Goal: Task Accomplishment & Management: Use online tool/utility

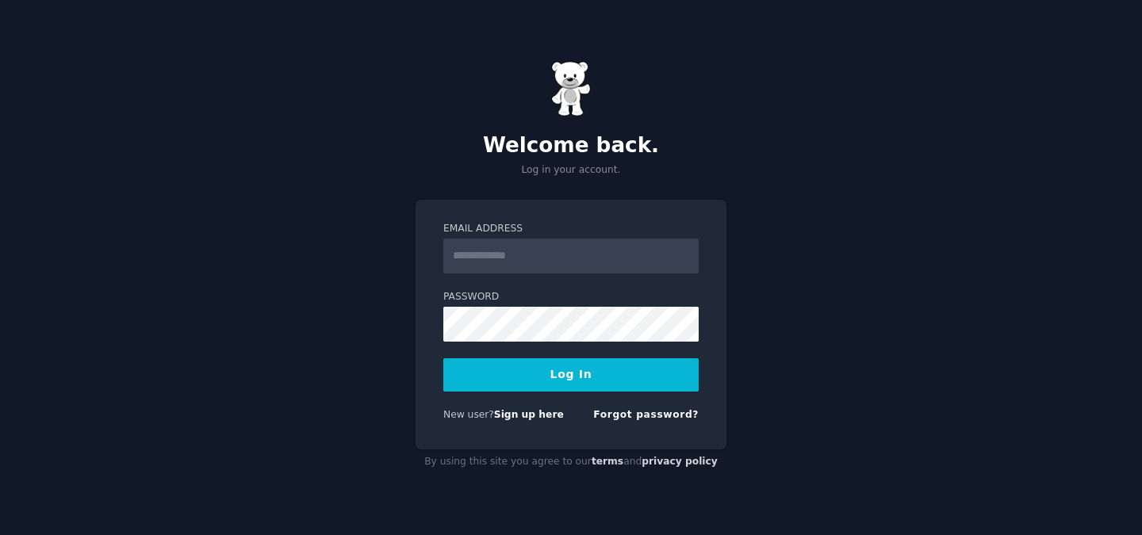
click at [550, 262] on input "Email Address" at bounding box center [570, 256] width 255 height 35
click at [541, 263] on input "Email Address" at bounding box center [570, 256] width 255 height 35
type input "**********"
click at [530, 371] on button "Log In" at bounding box center [570, 374] width 255 height 33
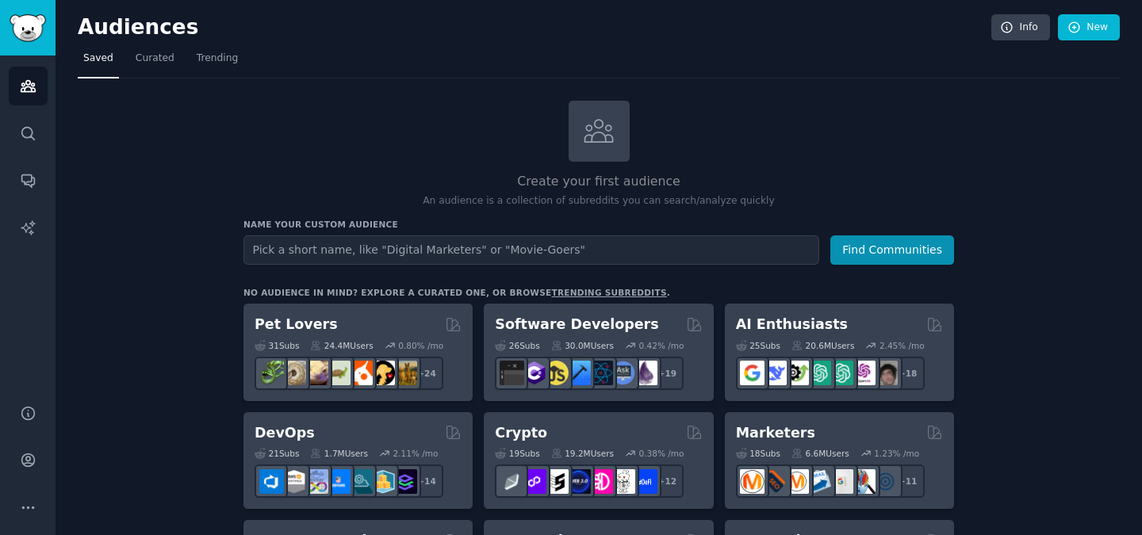
click at [409, 246] on input "text" at bounding box center [531, 249] width 576 height 29
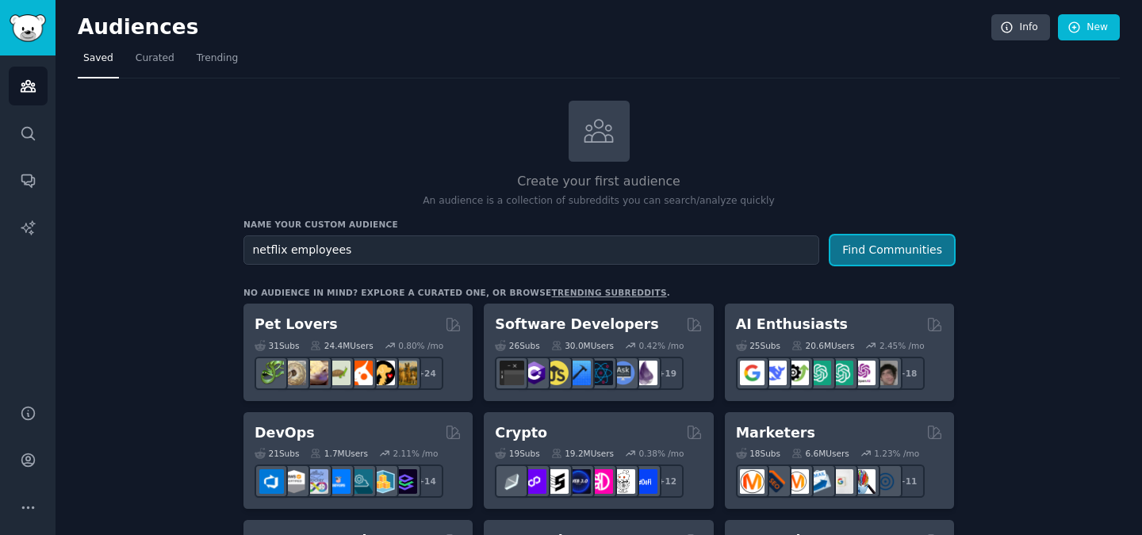
click at [887, 251] on button "Find Communities" at bounding box center [892, 249] width 124 height 29
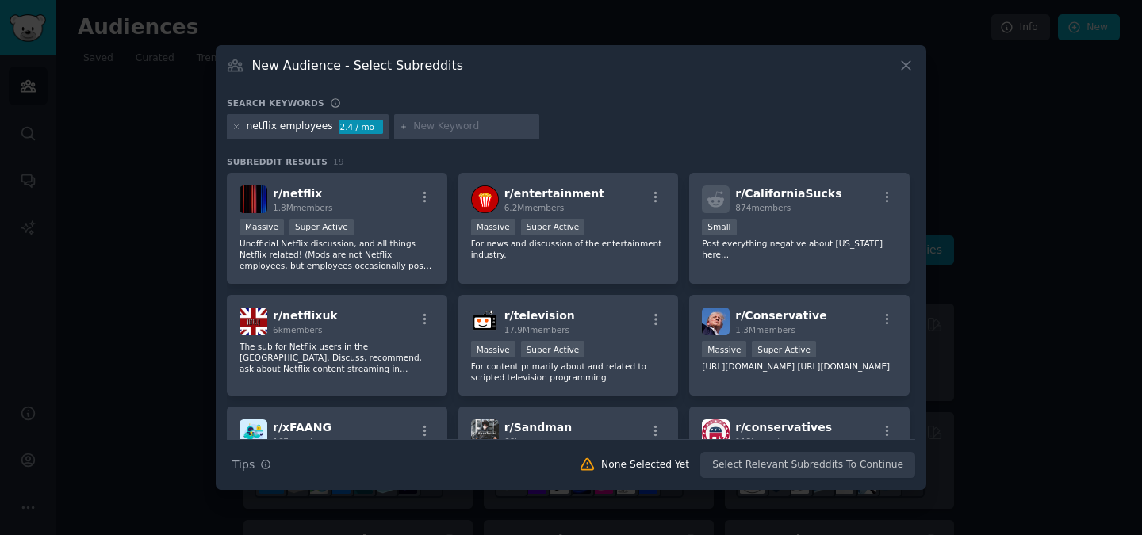
click at [899, 64] on icon at bounding box center [906, 65] width 17 height 17
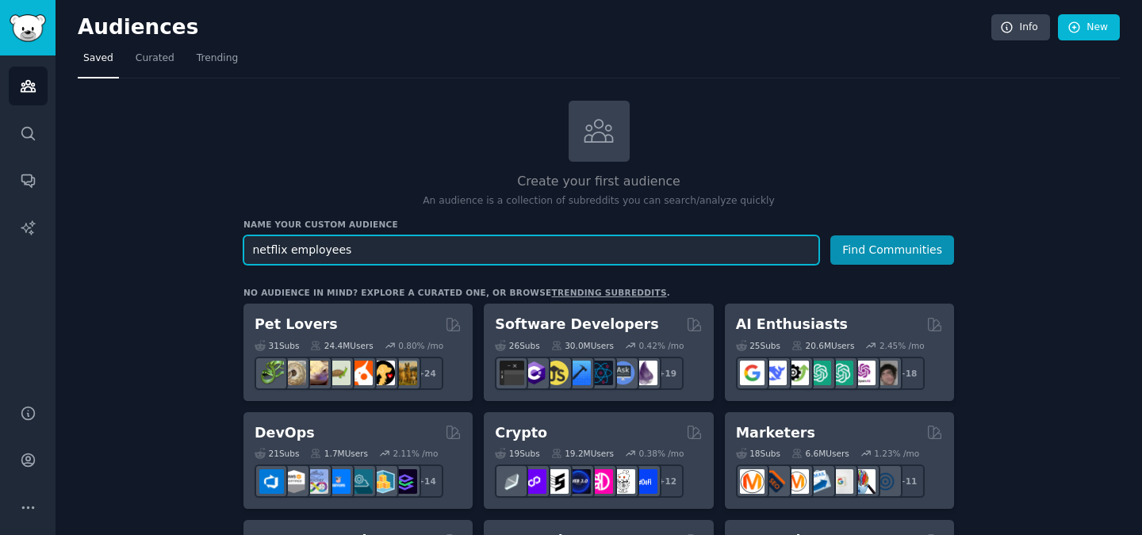
click at [344, 252] on input "netflix employees" at bounding box center [531, 249] width 576 height 29
drag, startPoint x: 351, startPoint y: 252, endPoint x: 71, endPoint y: 246, distance: 280.0
type input "tech professionals"
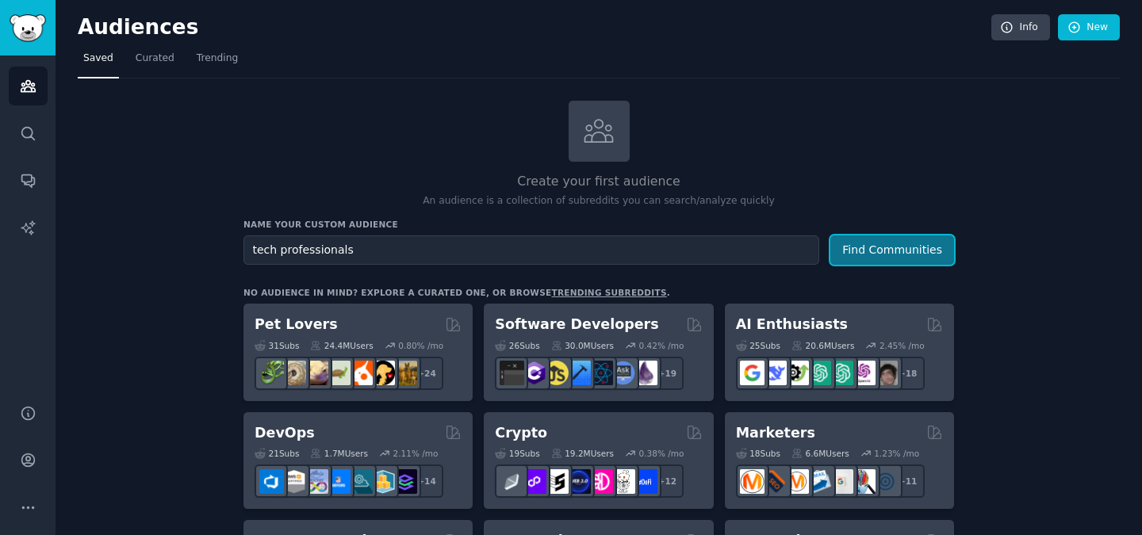
click at [878, 253] on button "Find Communities" at bounding box center [892, 249] width 124 height 29
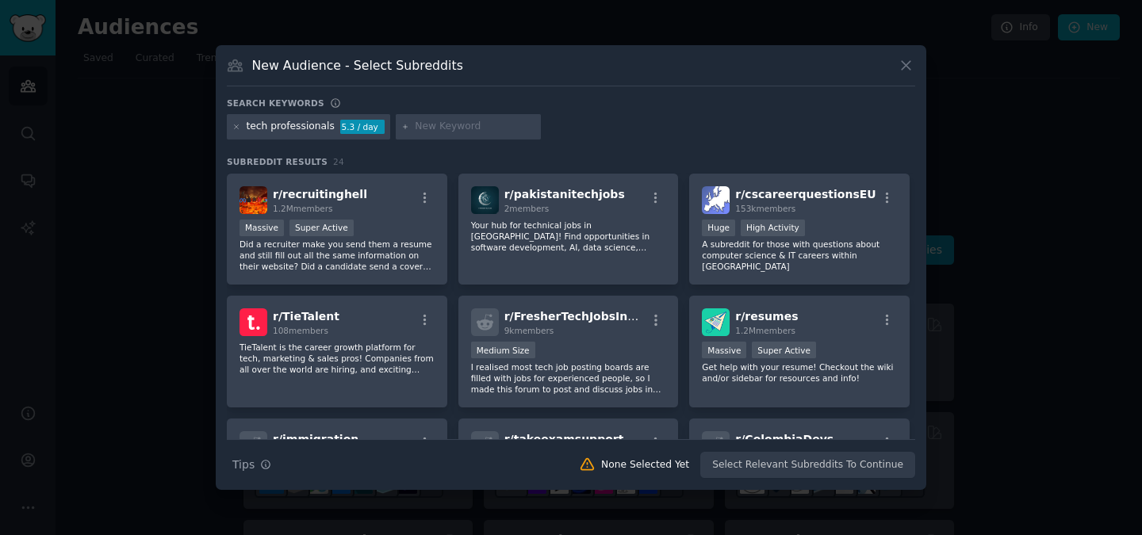
scroll to position [490, 0]
